Goal: Check status: Check status

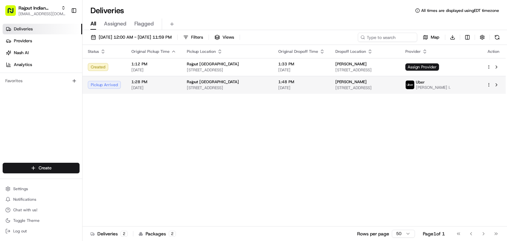
click at [216, 89] on span "[STREET_ADDRESS]" at bounding box center [227, 87] width 81 height 5
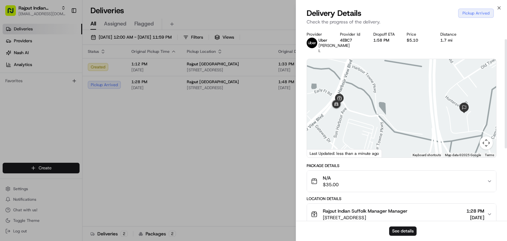
scroll to position [148, 0]
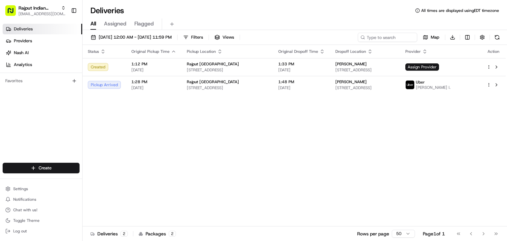
click at [195, 124] on div "Status Original Pickup Time Pickup Location Original Dropoff Time Dropoff Locat…" at bounding box center [294, 136] width 423 height 182
click at [499, 39] on button at bounding box center [496, 37] width 9 height 9
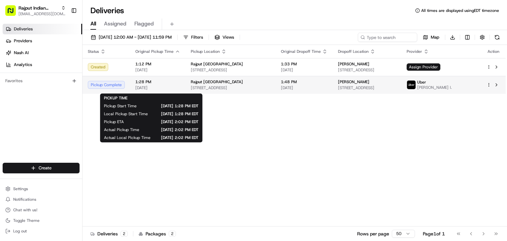
click at [173, 87] on span "[DATE]" at bounding box center [157, 87] width 45 height 5
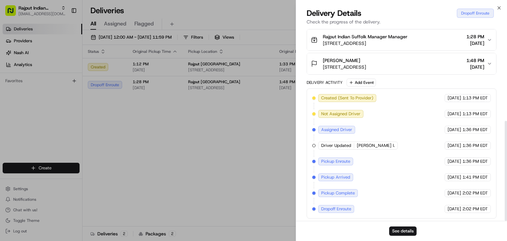
scroll to position [180, 0]
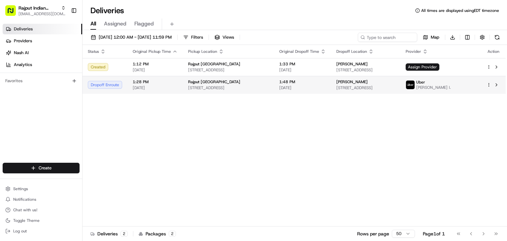
click at [207, 93] on td "[GEOGRAPHIC_DATA] [STREET_ADDRESS]" at bounding box center [228, 85] width 91 height 18
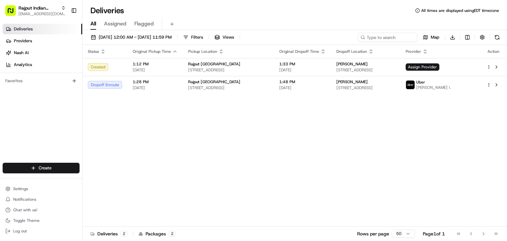
click at [288, 144] on div "Status Original Pickup Time Pickup Location Original Dropoff Time Dropoff Locat…" at bounding box center [294, 136] width 423 height 182
